Goal: Find specific page/section: Find specific page/section

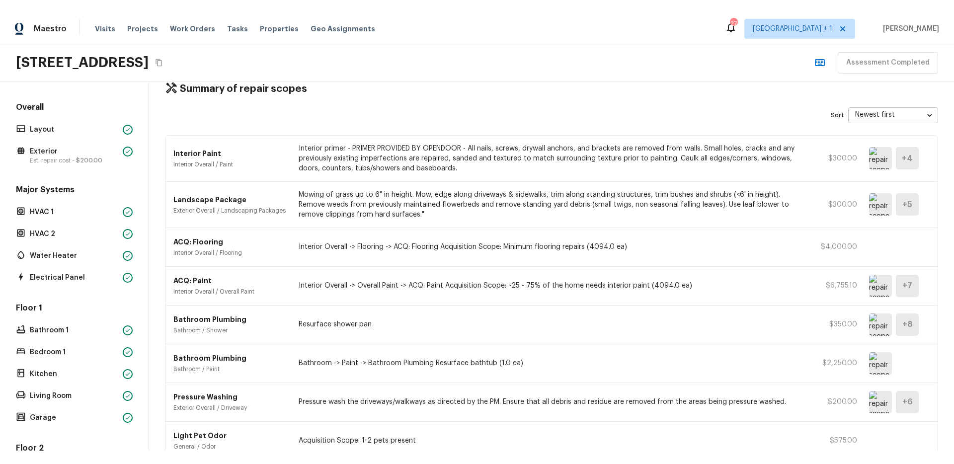
scroll to position [81, 0]
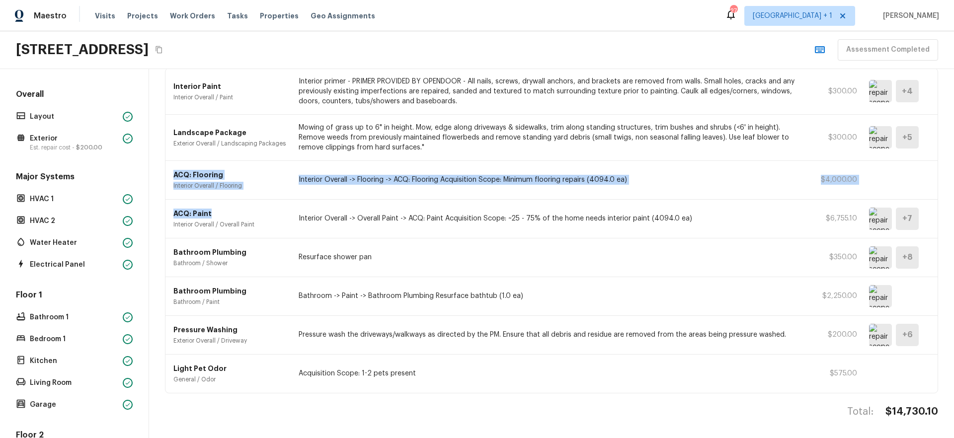
drag, startPoint x: 231, startPoint y: 208, endPoint x: 170, endPoint y: 167, distance: 72.6
click at [170, 167] on div "Interior Paint Interior Overall / Paint Interior primer - PRIMER PROVIDED BY OP…" at bounding box center [551, 230] width 773 height 325
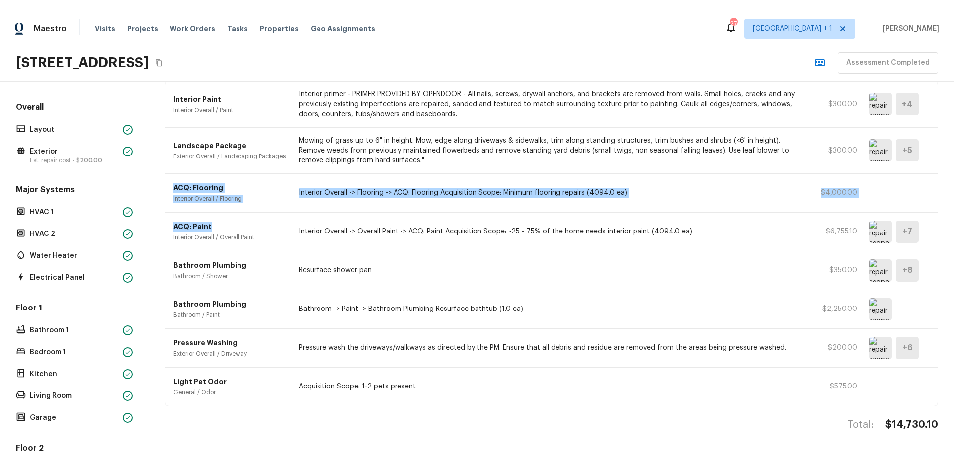
scroll to position [55, 0]
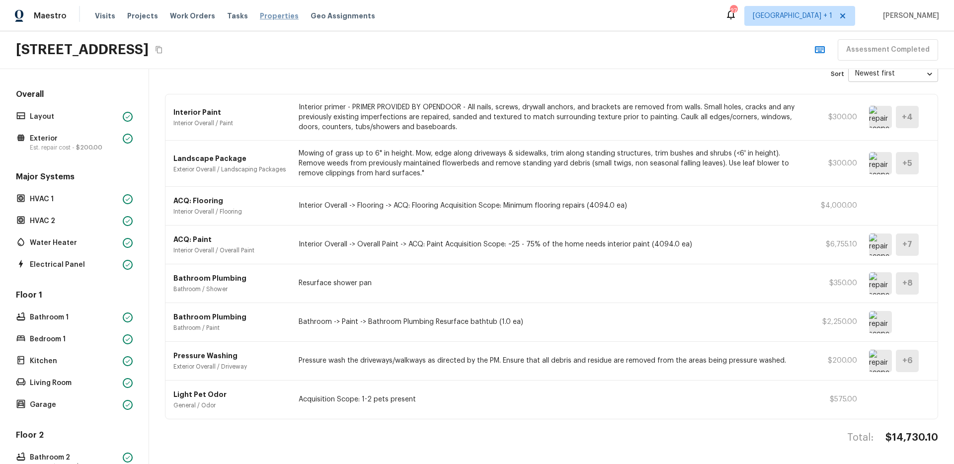
click at [260, 14] on span "Properties" at bounding box center [279, 16] width 39 height 10
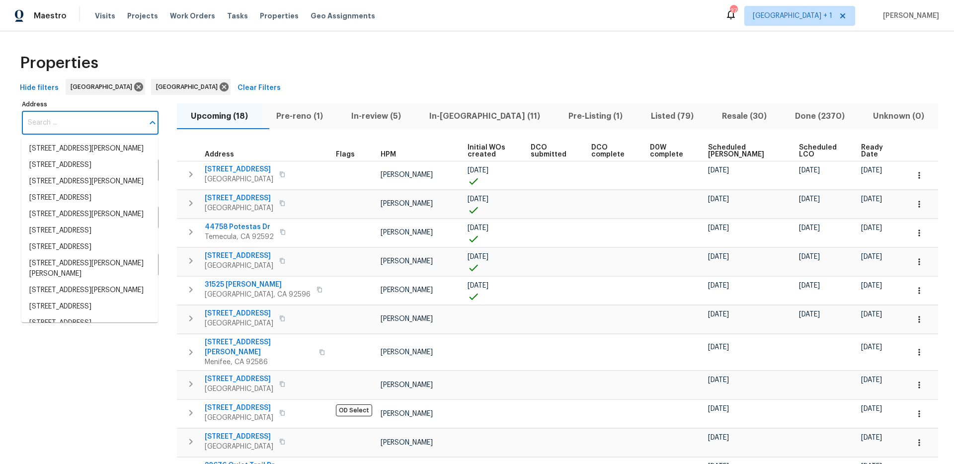
click at [78, 124] on input "Address" at bounding box center [83, 122] width 122 height 23
paste input "9008 Pageland Ct, Wake Fo"
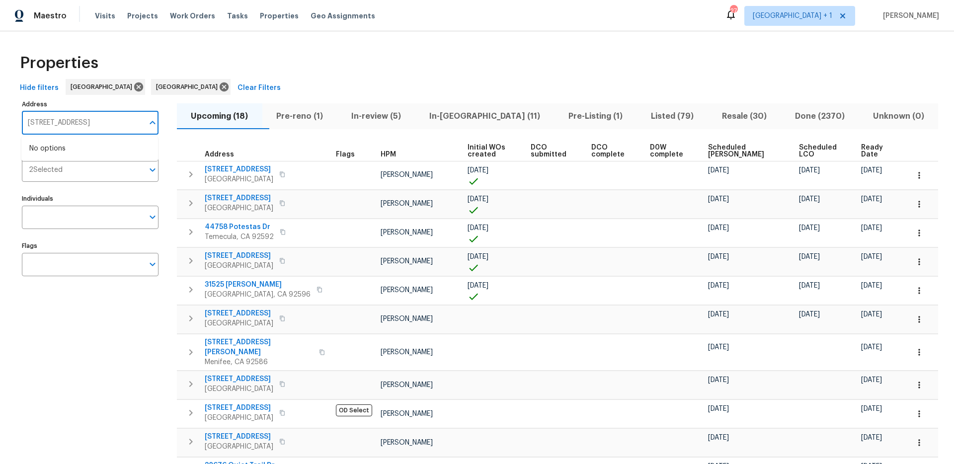
drag, startPoint x: 112, startPoint y: 122, endPoint x: 163, endPoint y: 112, distance: 52.1
click at [156, 113] on div "9008 Pageland Ct, Wake Address" at bounding box center [90, 122] width 137 height 23
click at [125, 124] on input "9008 Pageland Ct, Wake" at bounding box center [83, 122] width 122 height 23
click at [100, 120] on input "9008 Pageland Ct, Wake" at bounding box center [83, 122] width 122 height 23
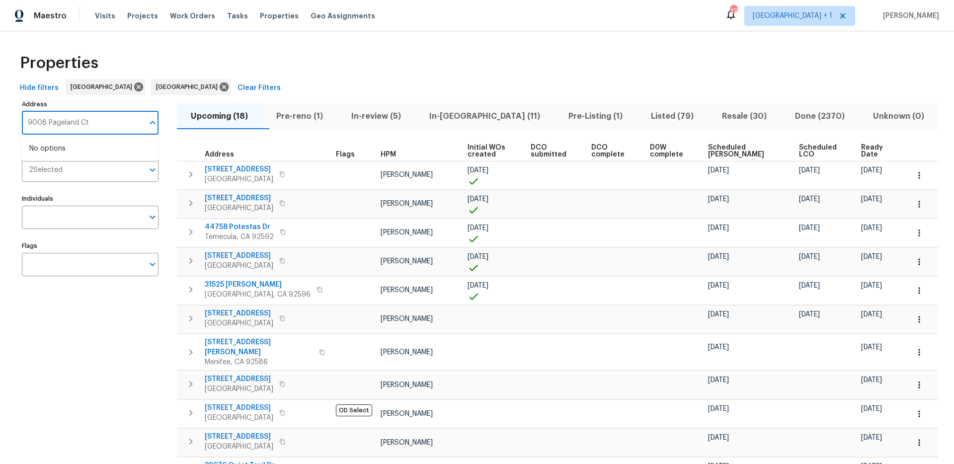
type input "9008 Pageland Ct"
click at [323, 50] on div "Properties" at bounding box center [477, 63] width 922 height 32
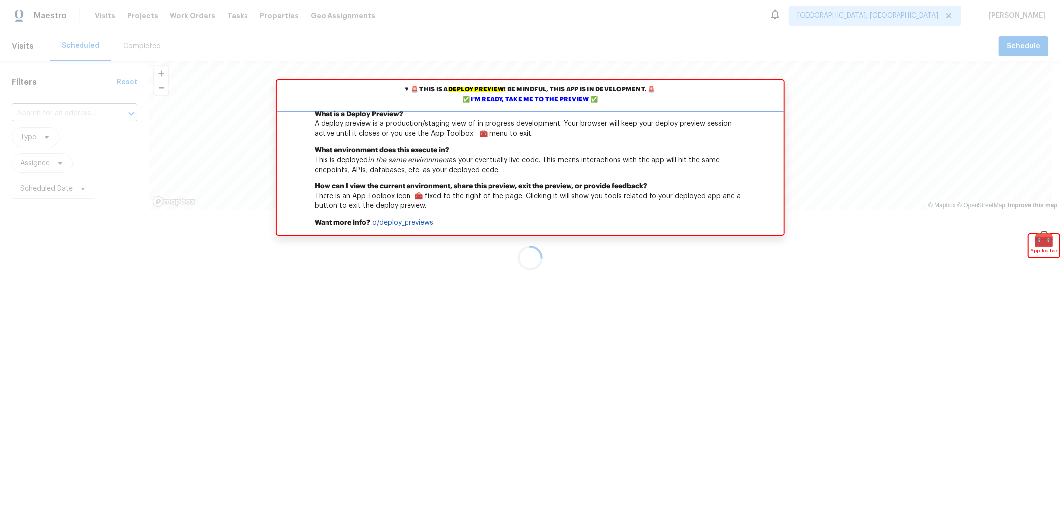
click at [560, 101] on div "✅ I'm ready, take me to the preview ✅" at bounding box center [530, 100] width 502 height 10
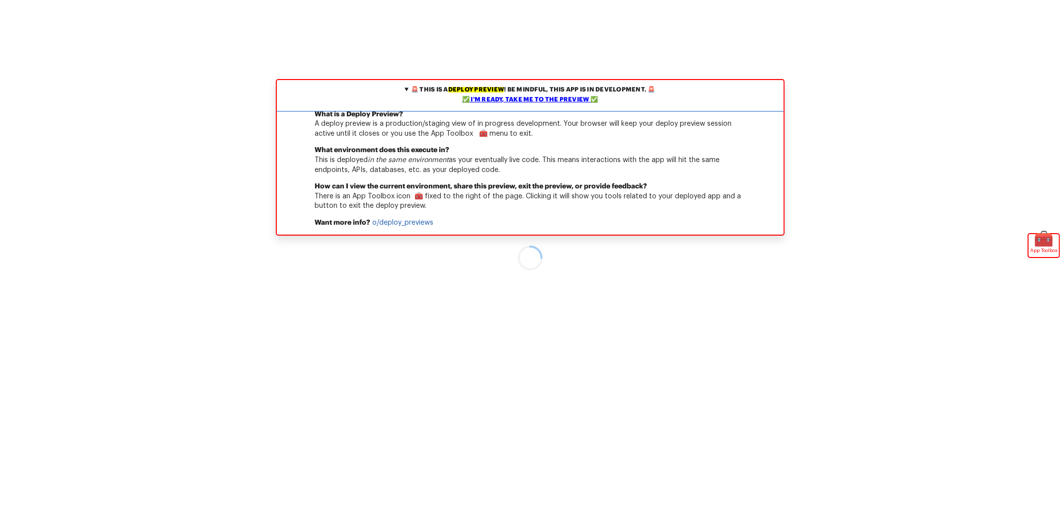
click at [518, 100] on div "✅ I'm ready, take me to the preview ✅" at bounding box center [530, 100] width 502 height 10
